Goal: Information Seeking & Learning: Learn about a topic

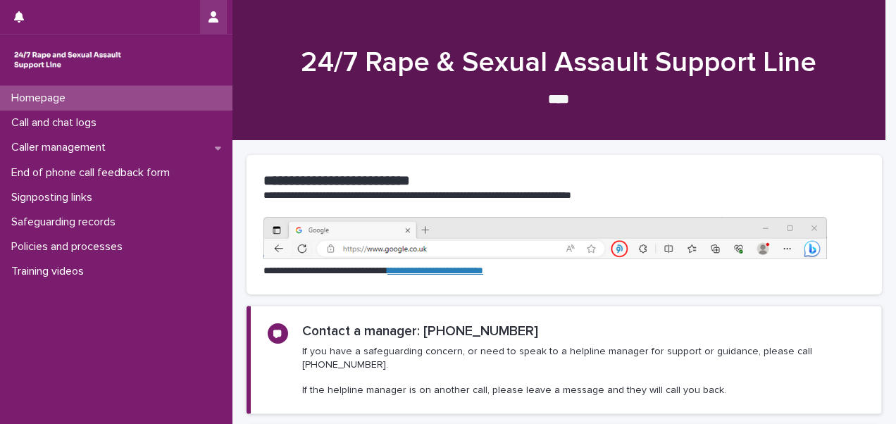
click at [207, 13] on button "button" at bounding box center [213, 17] width 27 height 34
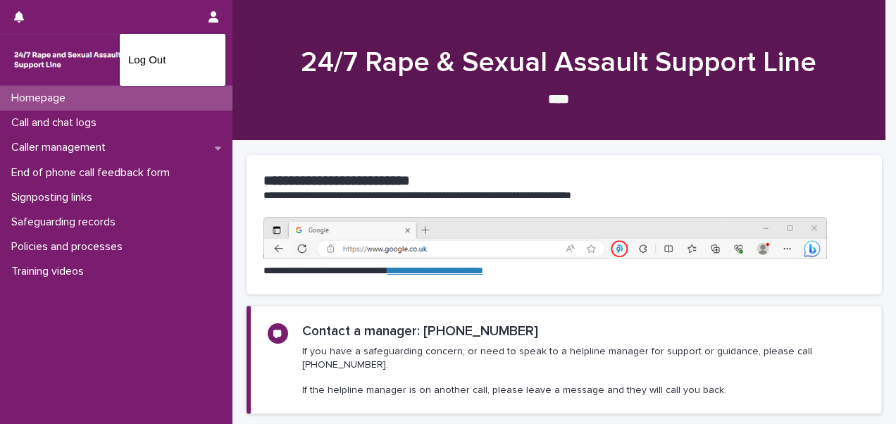
click at [148, 14] on div at bounding box center [448, 212] width 896 height 424
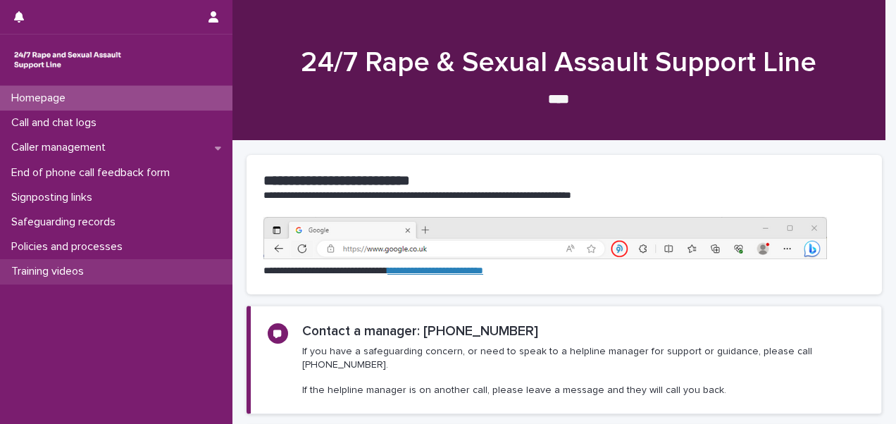
click at [55, 267] on p "Training videos" at bounding box center [50, 271] width 89 height 13
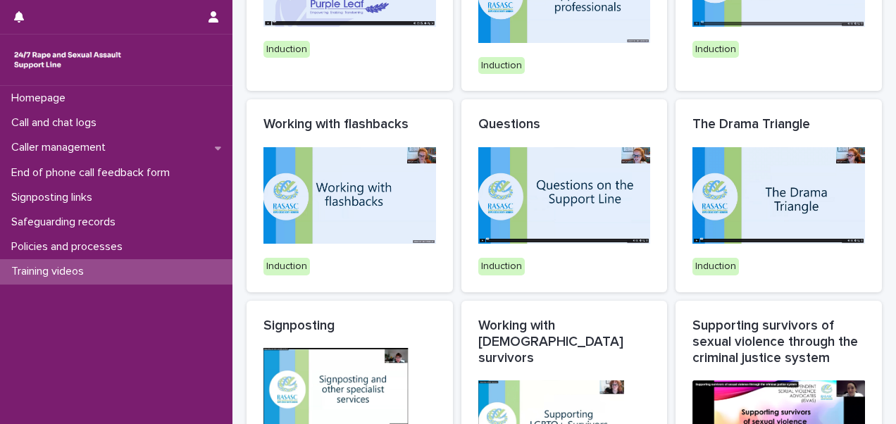
scroll to position [201, 0]
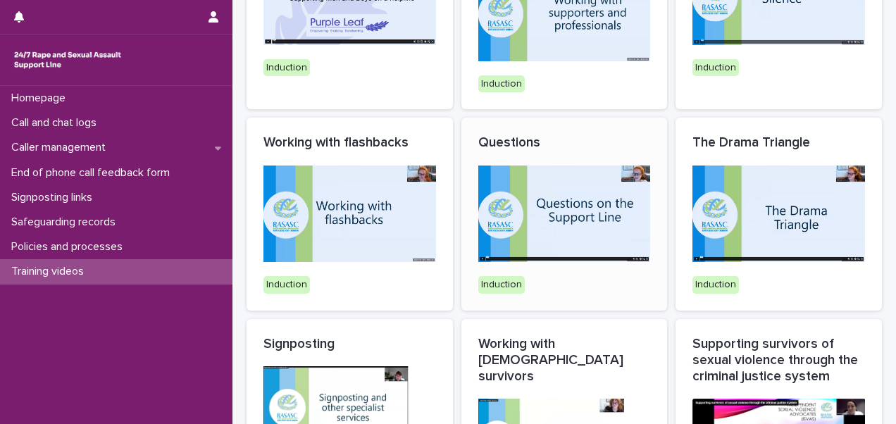
click at [585, 194] on img at bounding box center [564, 214] width 173 height 97
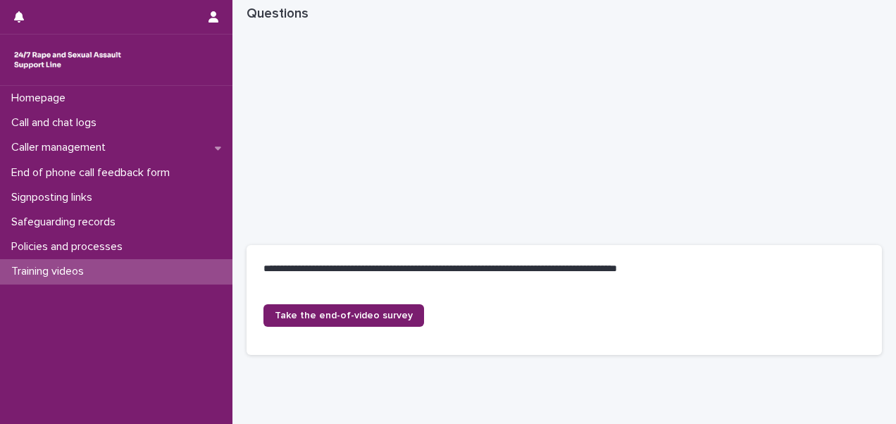
scroll to position [247, 0]
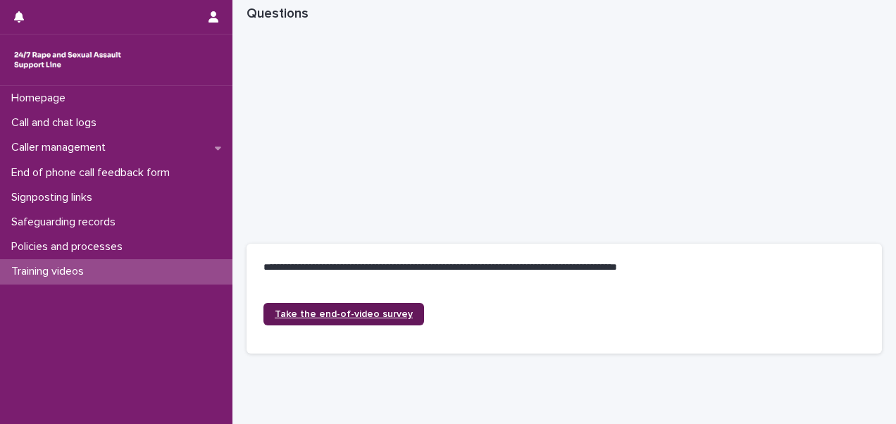
click at [392, 320] on link "Take the end-of-video survey" at bounding box center [344, 314] width 161 height 23
drag, startPoint x: 636, startPoint y: 373, endPoint x: 503, endPoint y: 392, distance: 133.9
click at [503, 393] on div "**********" at bounding box center [565, 77] width 650 height 645
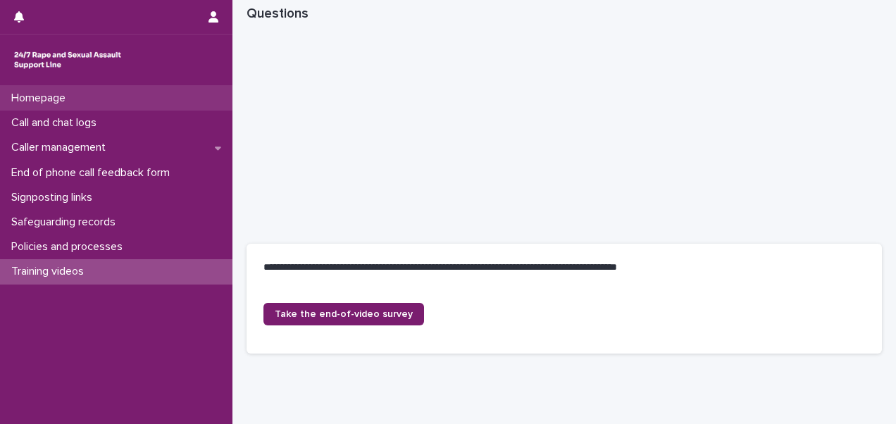
click at [67, 105] on div "Homepage" at bounding box center [116, 98] width 233 height 25
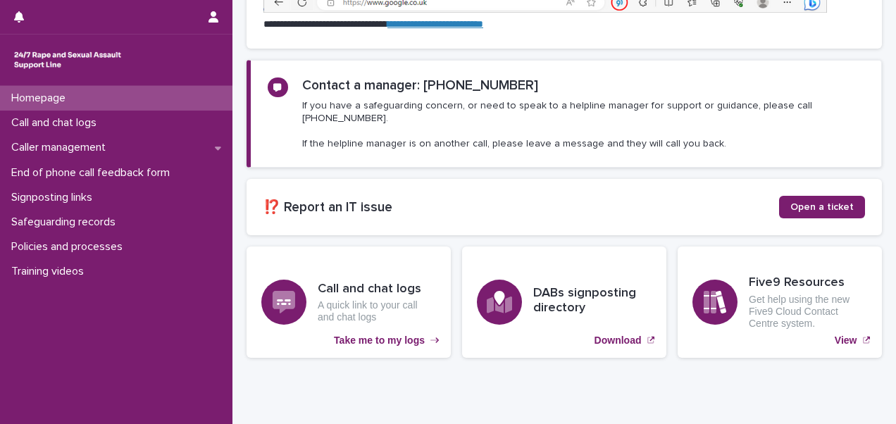
scroll to position [254, 0]
